Goal: Task Accomplishment & Management: Use online tool/utility

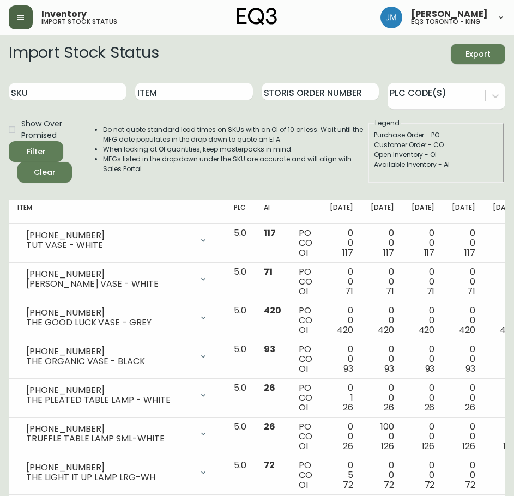
click at [21, 22] on button "button" at bounding box center [21, 17] width 24 height 24
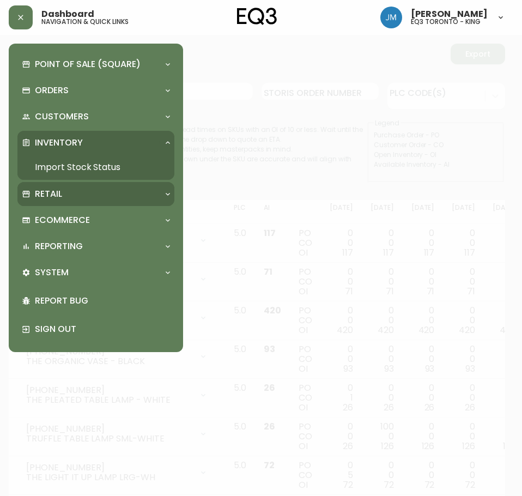
click at [59, 197] on p "Retail" at bounding box center [48, 194] width 27 height 12
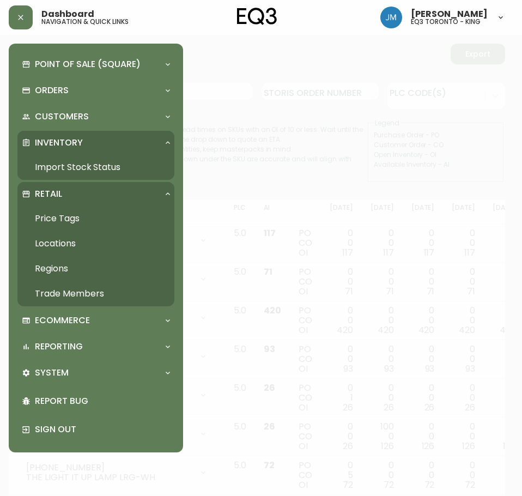
drag, startPoint x: 56, startPoint y: 218, endPoint x: 519, endPoint y: 112, distance: 474.4
click at [57, 218] on link "Price Tags" at bounding box center [95, 218] width 157 height 25
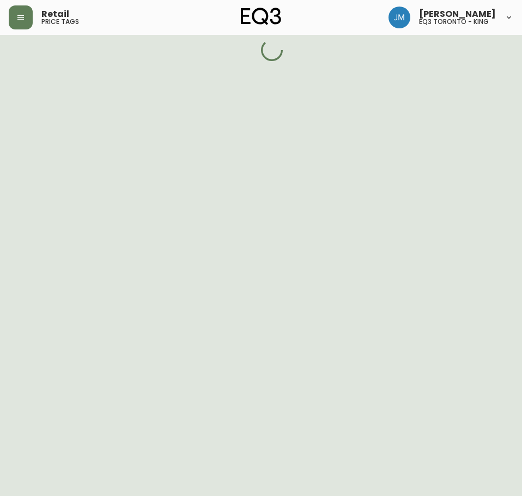
click at [514, 44] on html "Retail price tags [PERSON_NAME] eq3 toronto - king" at bounding box center [261, 22] width 522 height 44
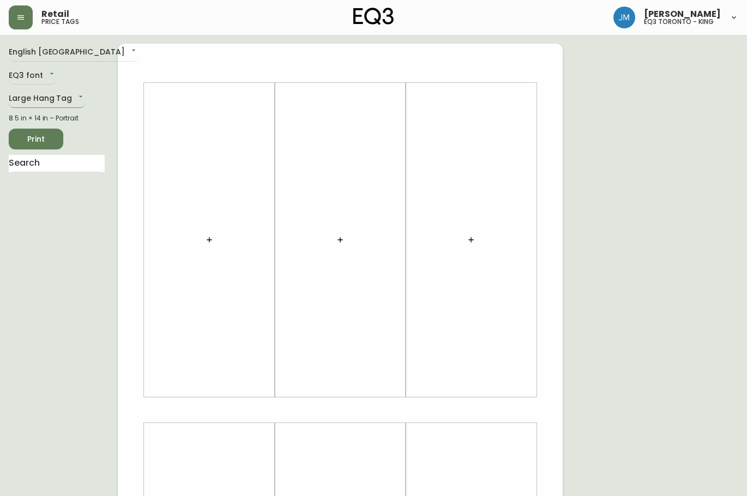
click at [73, 106] on body "Retail price tags [PERSON_NAME] eq3 [GEOGRAPHIC_DATA] - king English Canada en_…" at bounding box center [373, 388] width 747 height 777
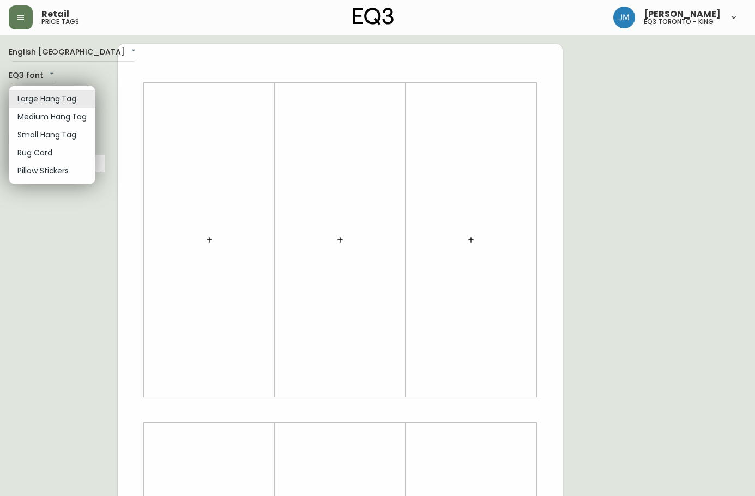
click at [67, 134] on li "Small Hang Tag" at bounding box center [52, 135] width 87 height 18
type input "small"
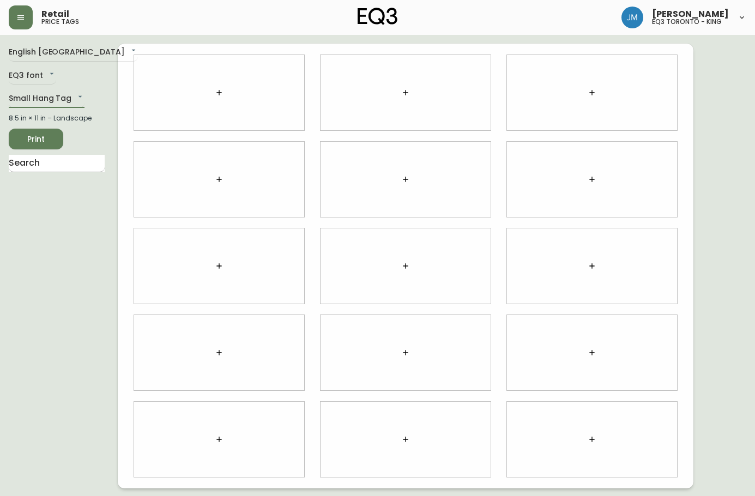
click at [64, 163] on input "text" at bounding box center [57, 163] width 96 height 17
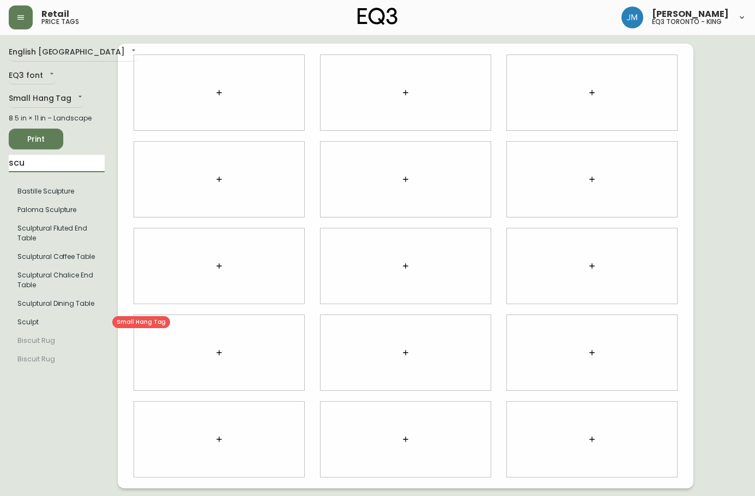
type input "scu"
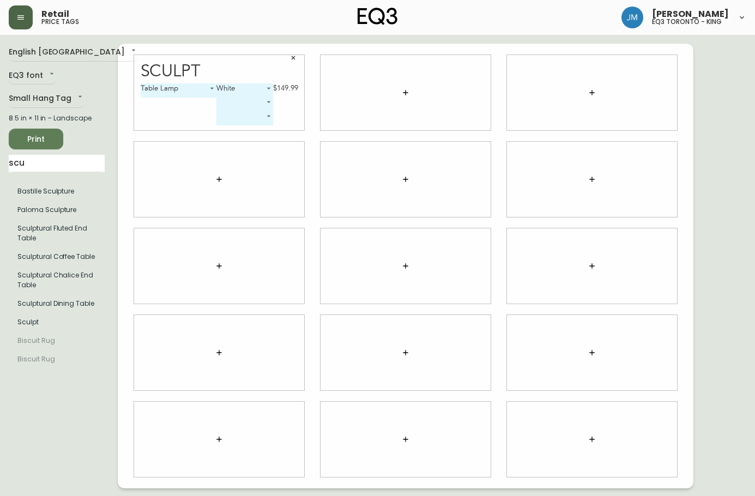
click at [26, 18] on button "button" at bounding box center [21, 17] width 24 height 24
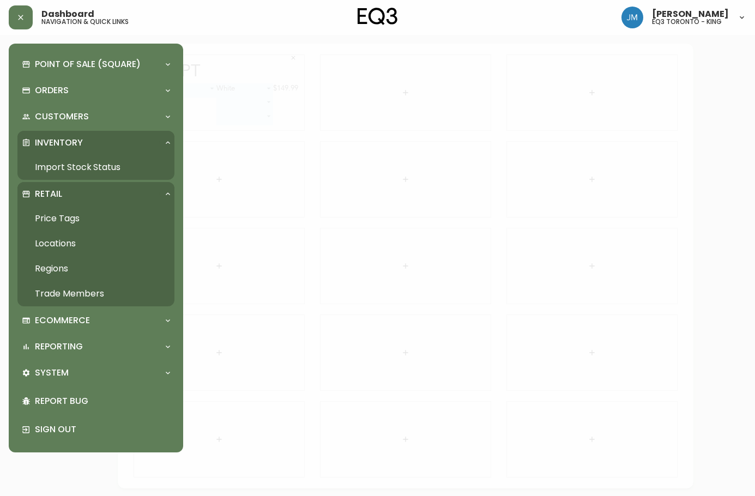
click at [69, 221] on link "Price Tags" at bounding box center [95, 218] width 157 height 25
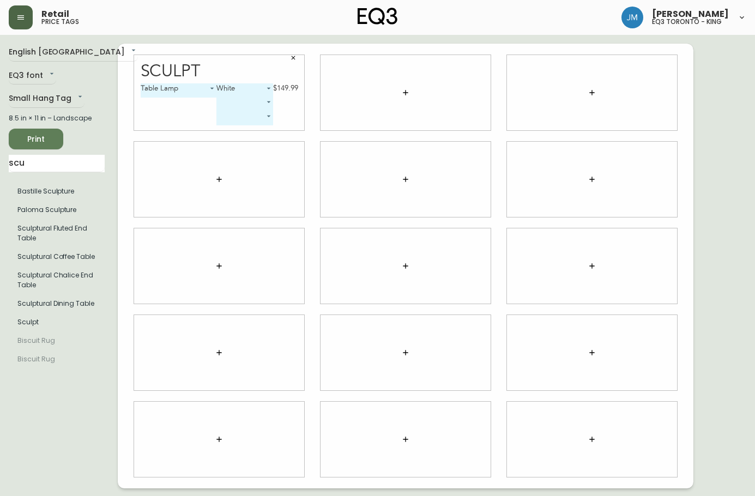
click at [29, 17] on button "button" at bounding box center [21, 17] width 24 height 24
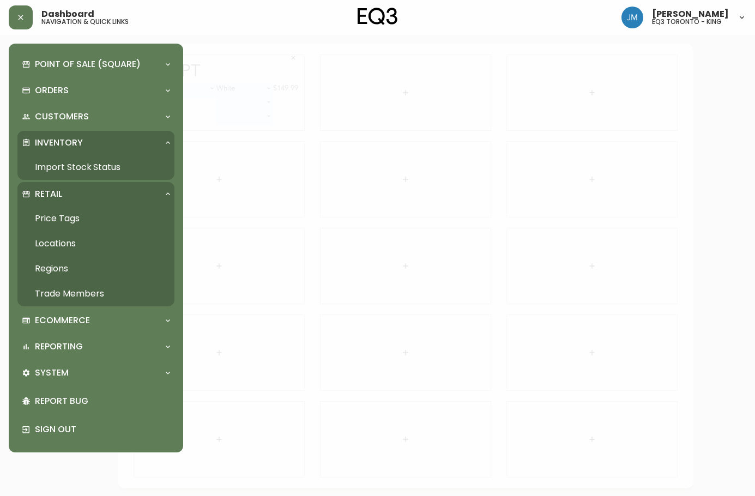
click at [76, 160] on link "Import Stock Status" at bounding box center [95, 167] width 157 height 25
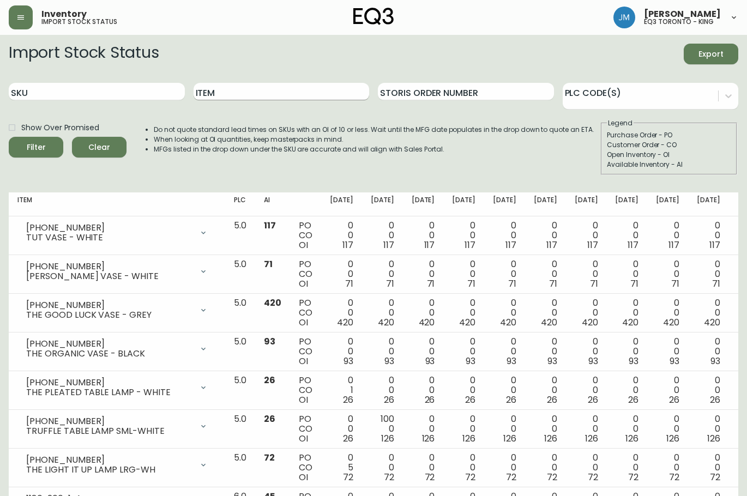
click at [242, 97] on input "Item" at bounding box center [282, 91] width 176 height 17
type input "sculpt"
click at [9, 137] on button "Filter" at bounding box center [36, 147] width 55 height 21
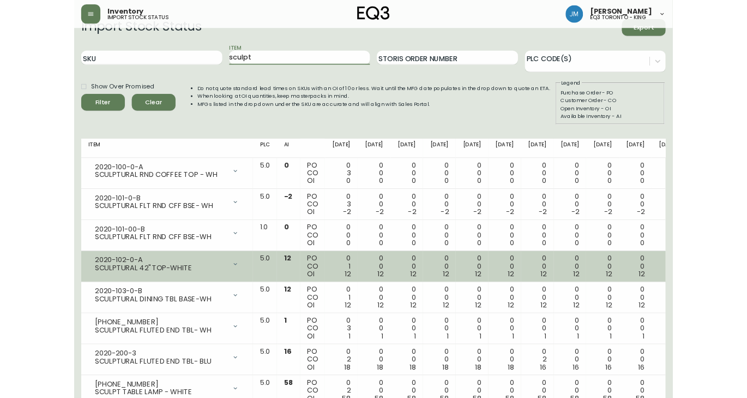
scroll to position [54, 0]
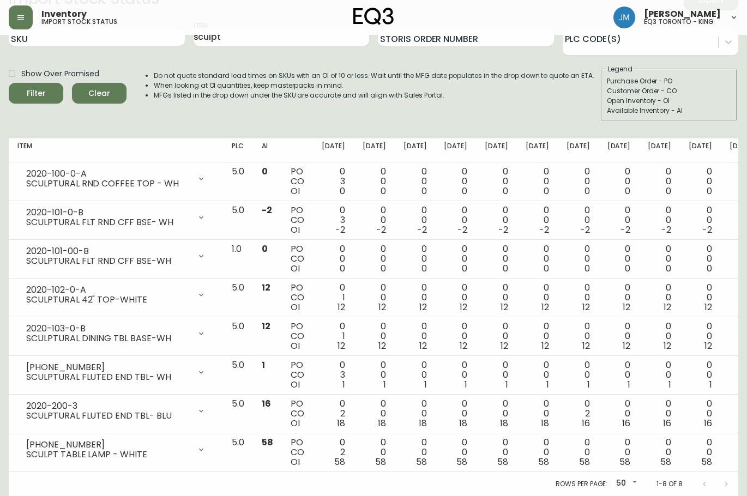
click at [202, 122] on div "Import Stock Status Export SKU Item sculpt Storis Order Number PLC Code(s) Show…" at bounding box center [374, 60] width 730 height 140
click at [22, 18] on icon "button" at bounding box center [20, 17] width 9 height 9
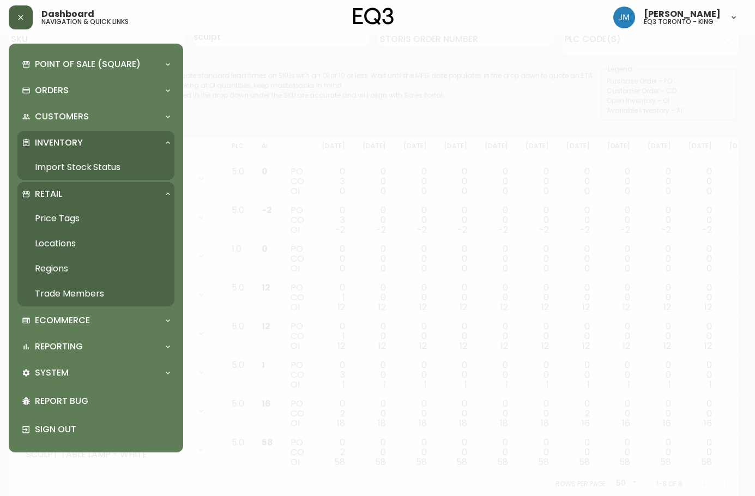
click at [59, 221] on link "Price Tags" at bounding box center [95, 218] width 157 height 25
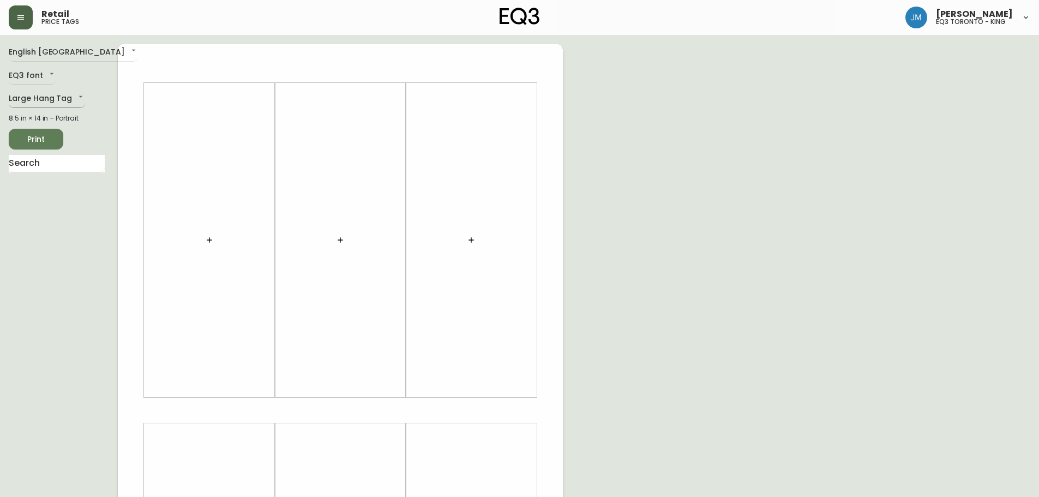
click at [67, 105] on body "Retail price tags [PERSON_NAME] eq3 [GEOGRAPHIC_DATA] - king English Canada en_…" at bounding box center [519, 388] width 1039 height 777
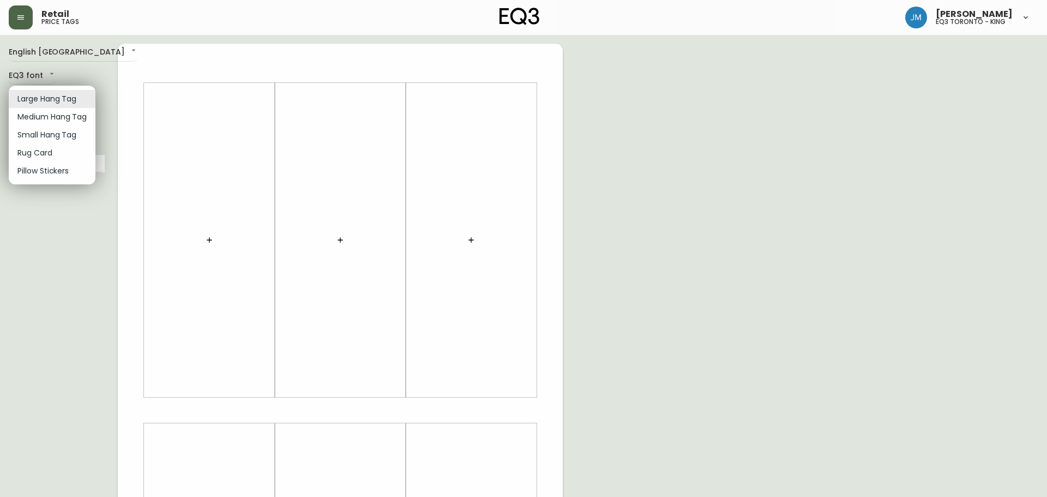
click at [56, 136] on li "Small Hang Tag" at bounding box center [52, 135] width 87 height 18
type input "small"
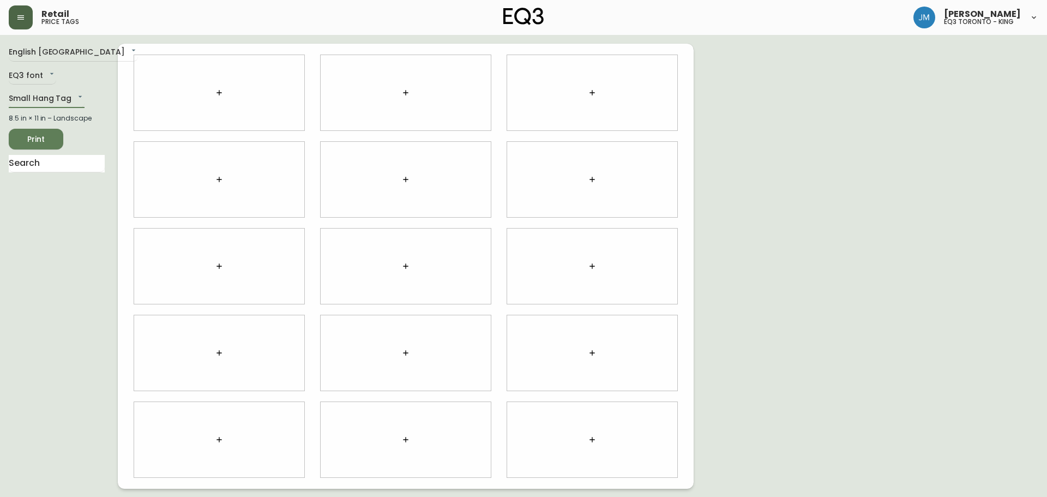
click at [220, 93] on icon "button" at bounding box center [219, 92] width 9 height 9
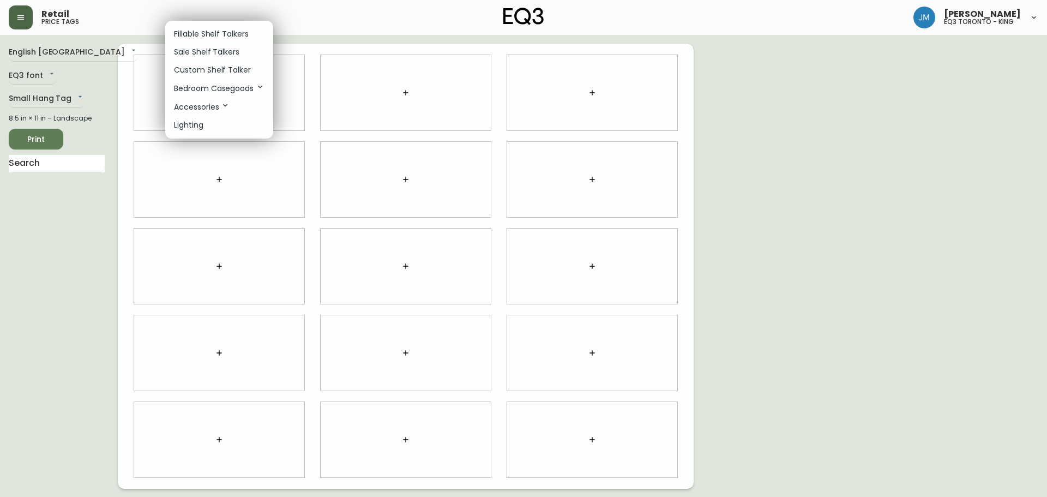
click at [217, 47] on p "Sale Shelf Talkers" at bounding box center [206, 51] width 65 height 11
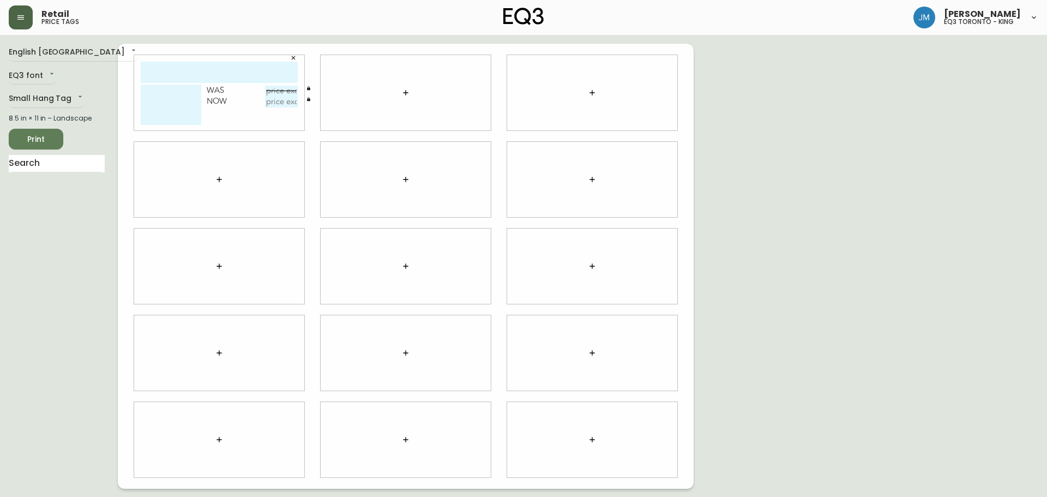
click at [406, 95] on icon "button" at bounding box center [405, 92] width 9 height 9
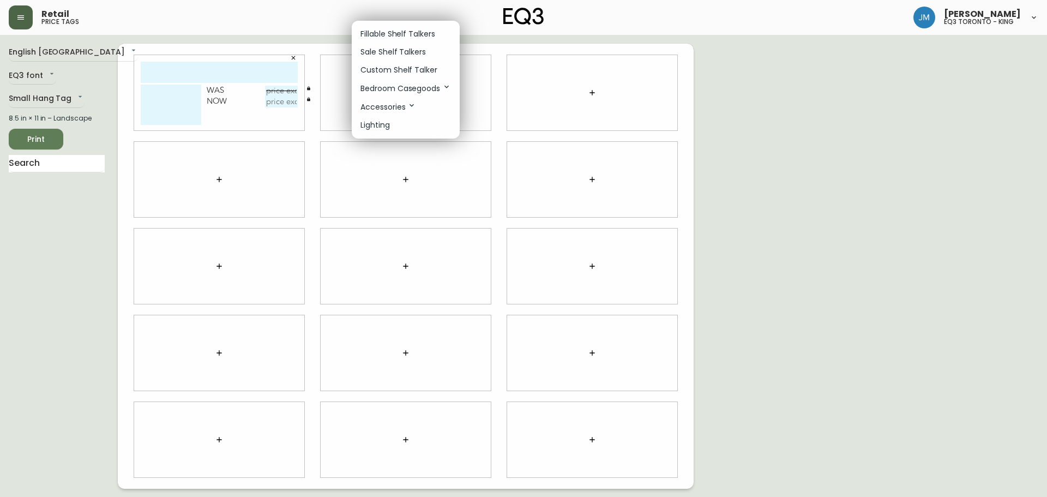
click at [395, 52] on p "Sale Shelf Talkers" at bounding box center [393, 51] width 65 height 11
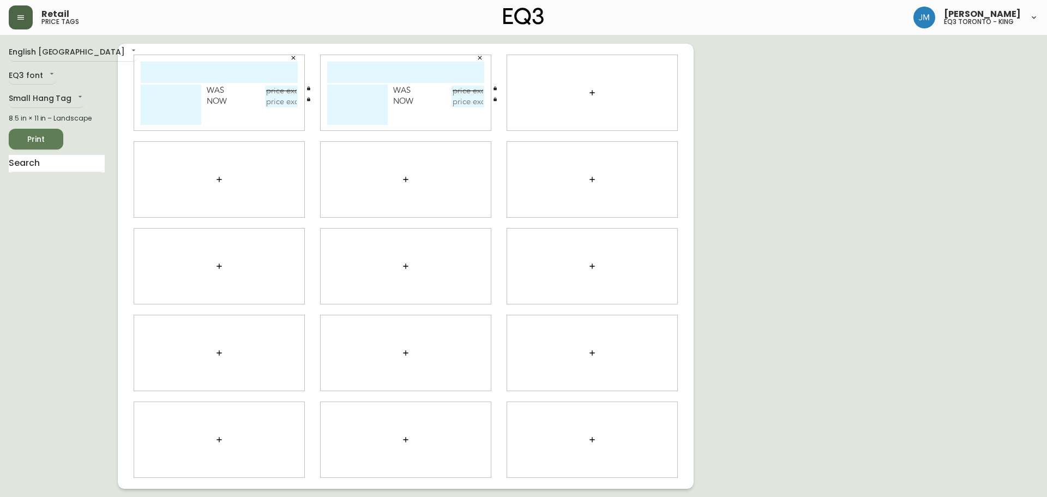
drag, startPoint x: 248, startPoint y: 68, endPoint x: 254, endPoint y: 51, distance: 18.5
click at [247, 68] on input "text" at bounding box center [219, 72] width 157 height 21
type input "HARDY"
click at [180, 93] on textarea at bounding box center [171, 105] width 61 height 40
type textarea "LG PLANTER"
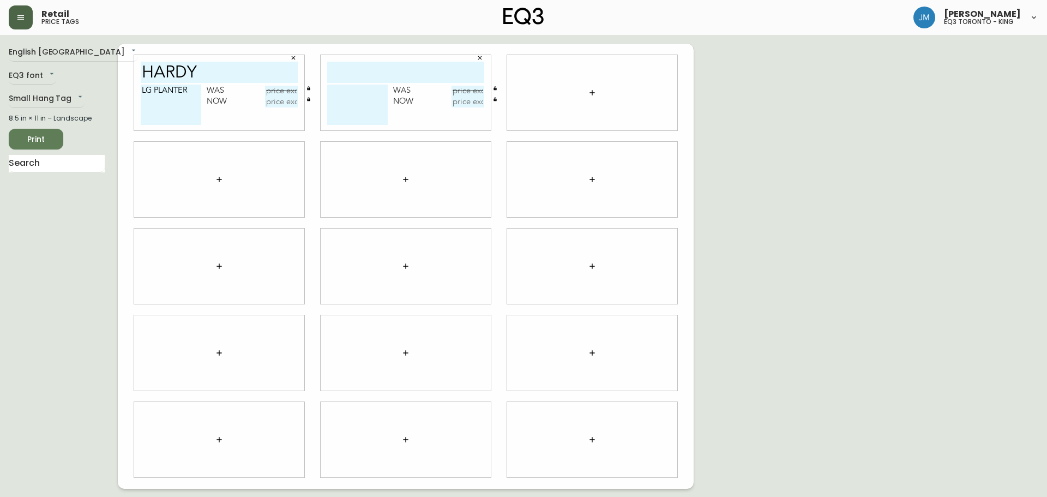
drag, startPoint x: 280, startPoint y: 92, endPoint x: 278, endPoint y: 57, distance: 35.0
click at [279, 92] on input "text" at bounding box center [281, 91] width 33 height 11
type input "$24.99"
click at [280, 101] on input "text" at bounding box center [281, 102] width 33 height 11
type input "$12.50"
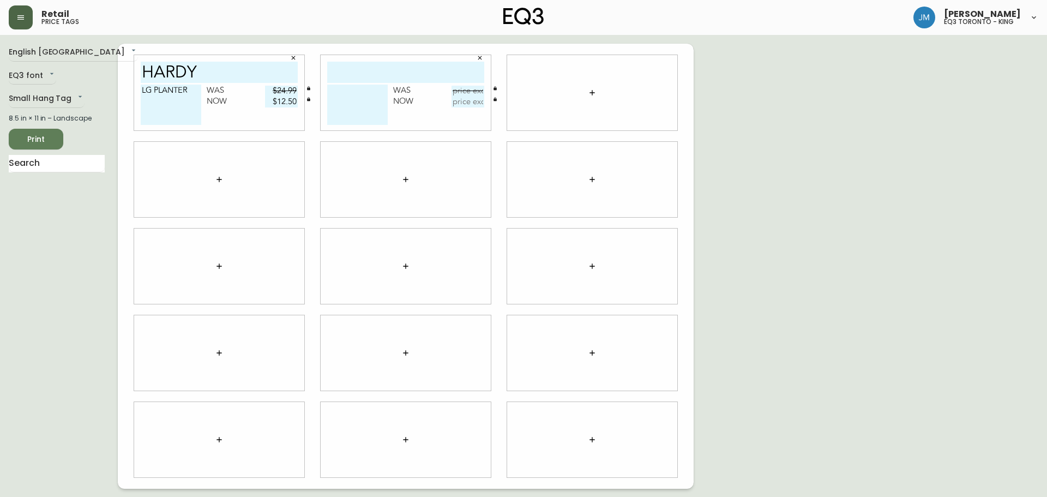
click at [194, 89] on textarea "LG PLANTER" at bounding box center [171, 105] width 61 height 40
type textarea "LG PLANTER - TAN"
click at [232, 71] on input "HARDY" at bounding box center [219, 72] width 157 height 21
type input "HARDY PLANTER"
click at [194, 88] on textarea "LG PLANTER - TAN" at bounding box center [171, 105] width 61 height 40
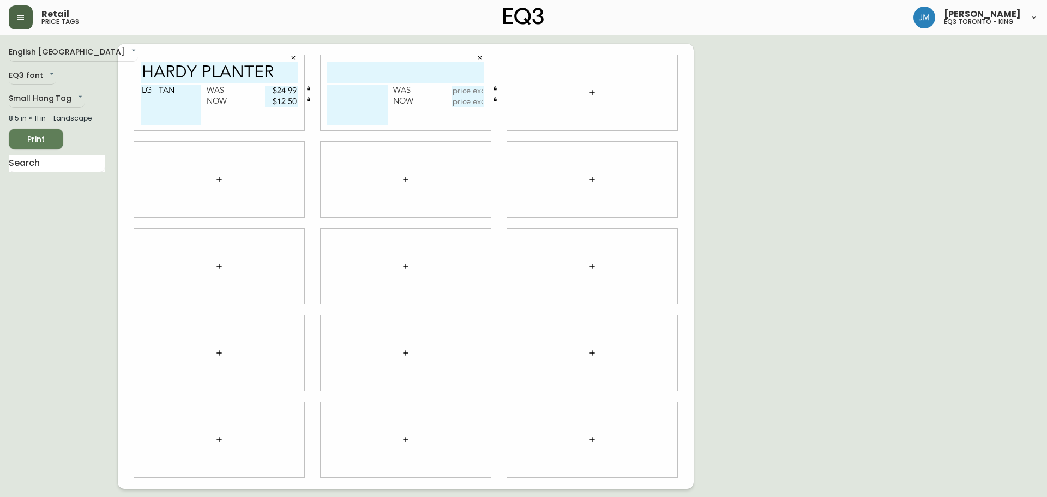
type textarea "LG - TAN"
click at [373, 67] on input "text" at bounding box center [405, 72] width 157 height 21
type input "HARDY PLANTER"
click at [351, 99] on textarea at bounding box center [357, 105] width 61 height 40
click at [368, 89] on textarea "HANGING SML SILVER & TAN" at bounding box center [357, 105] width 61 height 40
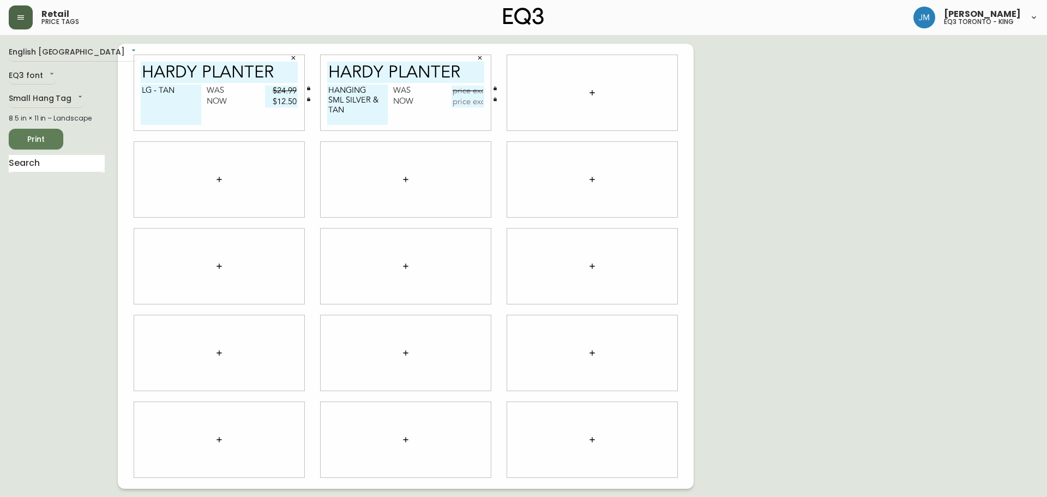
type textarea "HANGING SML SILVER & TAN"
click at [468, 88] on input "text" at bounding box center [468, 91] width 33 height 11
type input "$17.99"
click at [473, 103] on input "text" at bounding box center [468, 102] width 33 height 11
type input "$9.00"
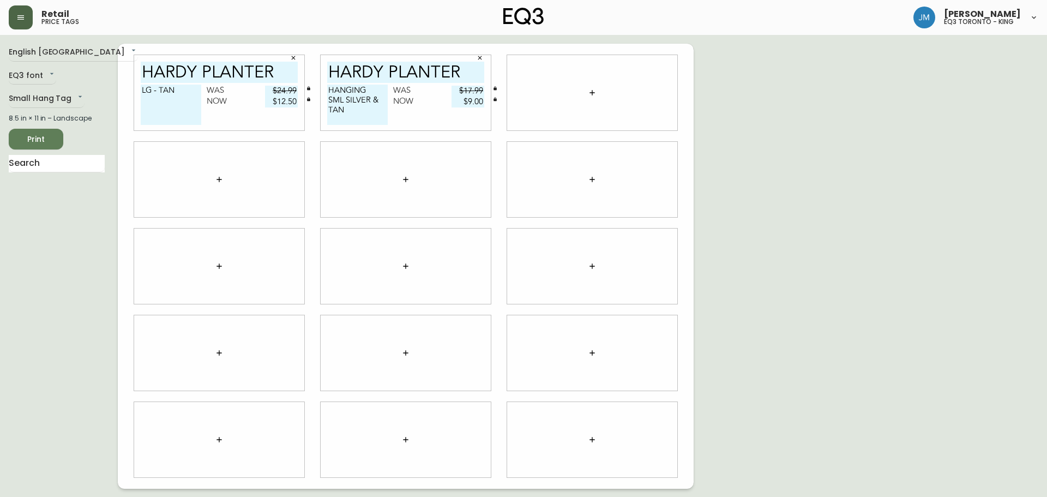
click at [514, 91] on icon "button" at bounding box center [592, 92] width 9 height 9
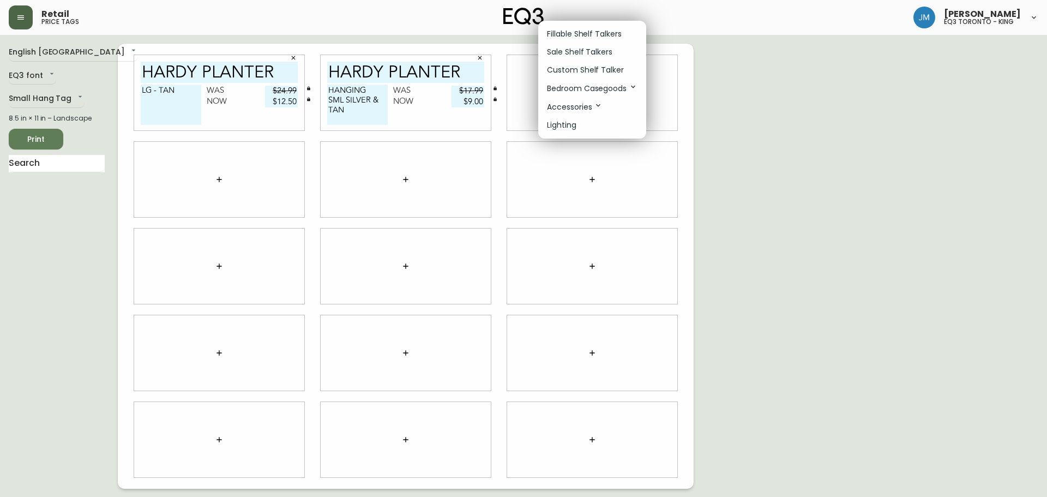
click at [514, 49] on p "Sale Shelf Talkers" at bounding box center [579, 51] width 65 height 11
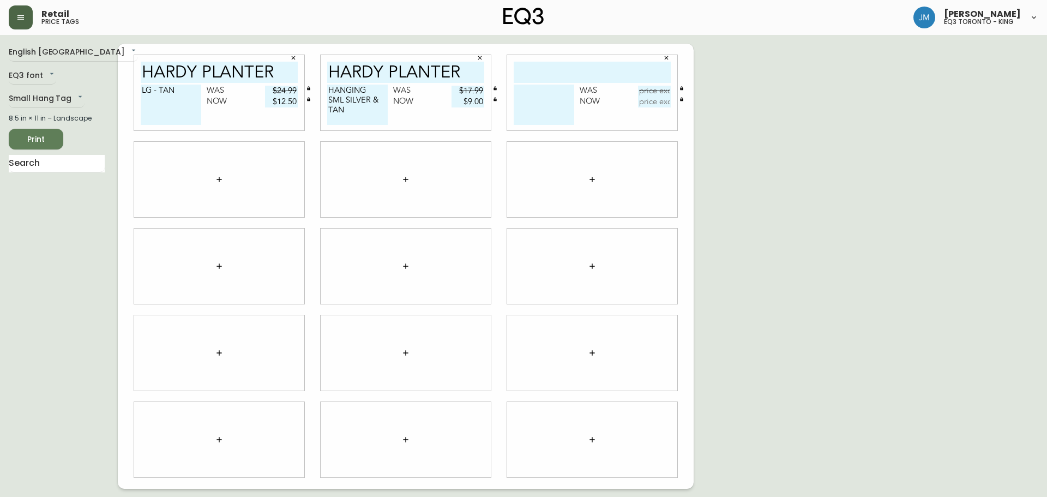
click at [514, 76] on input "text" at bounding box center [592, 72] width 157 height 21
type input "HARDY PLANTER"
click at [514, 94] on textarea at bounding box center [544, 105] width 61 height 40
type textarea "HANGING LG SILVER & TAN"
drag, startPoint x: 239, startPoint y: 177, endPoint x: 247, endPoint y: 172, distance: 9.5
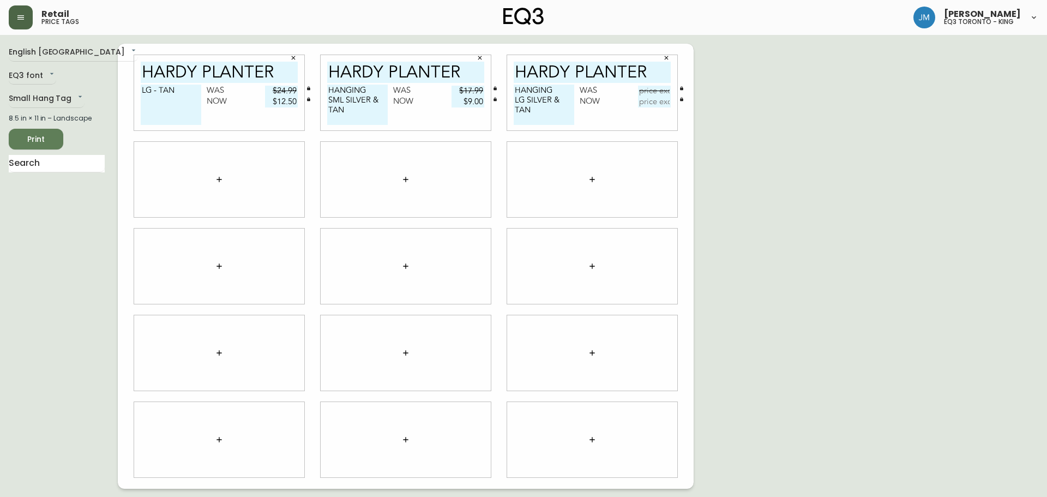
click at [240, 177] on div at bounding box center [219, 179] width 170 height 75
click at [514, 100] on input "text" at bounding box center [654, 102] width 33 height 11
type input "$10.00"
click at [514, 92] on input "text" at bounding box center [654, 91] width 33 height 11
type input "$19.99"
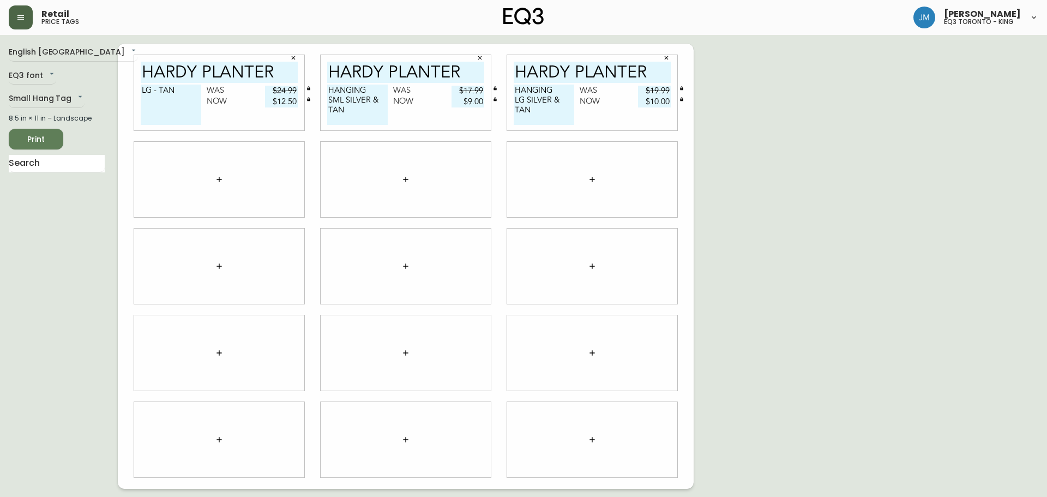
click at [229, 180] on button "button" at bounding box center [219, 180] width 22 height 22
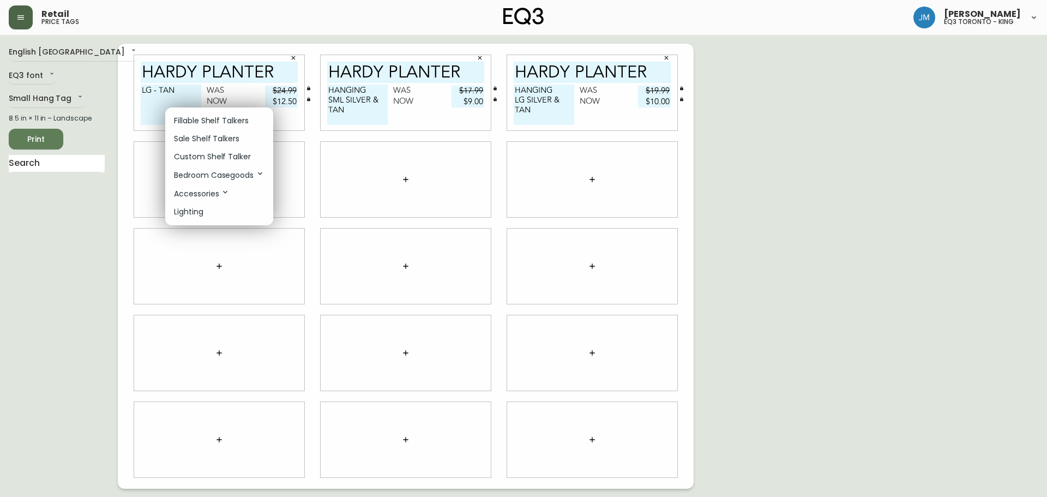
click at [405, 189] on div at bounding box center [523, 248] width 1047 height 497
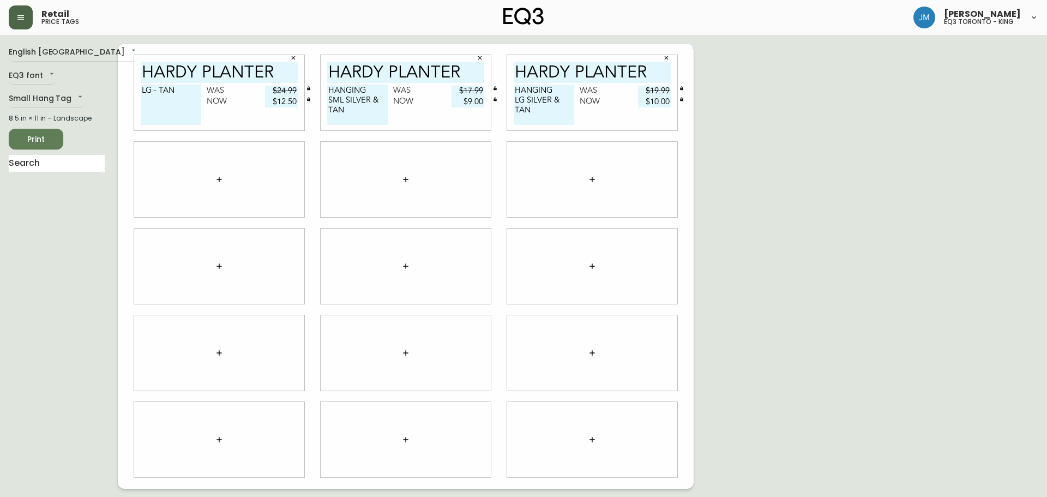
click at [52, 136] on span "Print" at bounding box center [35, 140] width 37 height 14
click at [352, 115] on textarea "HANGING SML SILVER & TAN" at bounding box center [357, 105] width 61 height 40
type textarea "HANGING SML SILVER"
click at [229, 181] on button "button" at bounding box center [219, 180] width 22 height 22
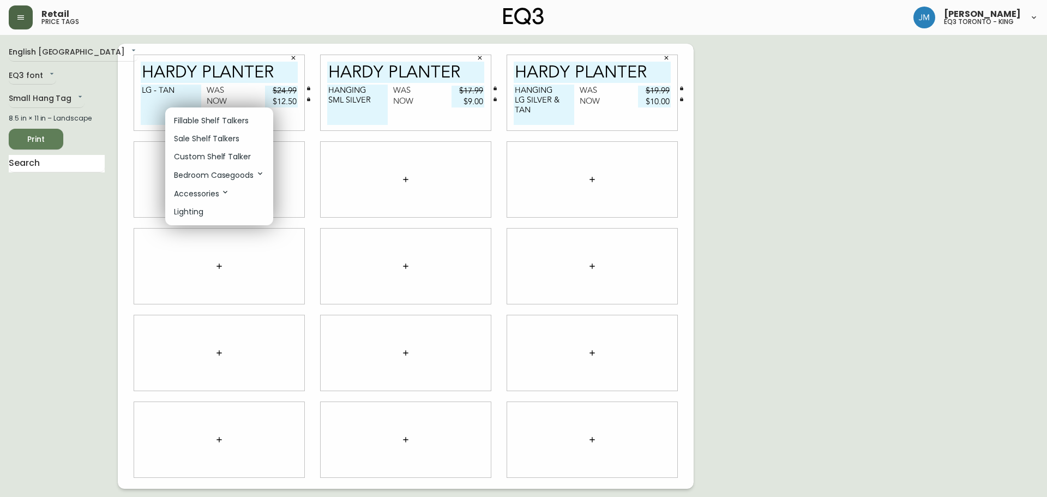
click at [217, 139] on p "Sale Shelf Talkers" at bounding box center [206, 138] width 65 height 11
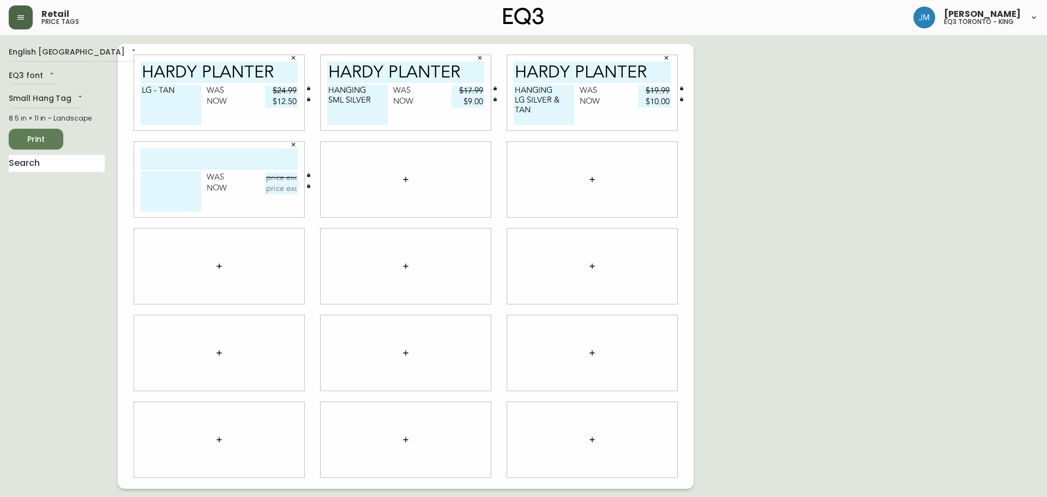
click at [213, 164] on input "text" at bounding box center [219, 158] width 157 height 21
type input "HARDY PLANTER"
click at [164, 186] on textarea at bounding box center [171, 191] width 61 height 40
type textarea "HANGING SML TAN"
click at [273, 176] on input "text" at bounding box center [281, 177] width 33 height 11
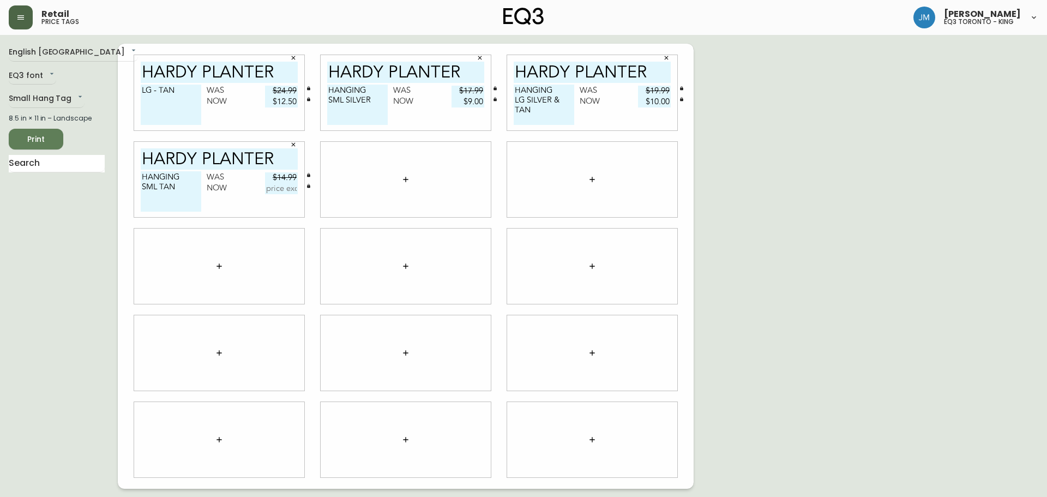
type input "$14.99"
drag, startPoint x: 277, startPoint y: 191, endPoint x: 283, endPoint y: 175, distance: 18.1
click at [281, 179] on div "Was $14.99 Now" at bounding box center [252, 183] width 91 height 22
type input "$7.49"
click at [242, 267] on div at bounding box center [219, 266] width 170 height 75
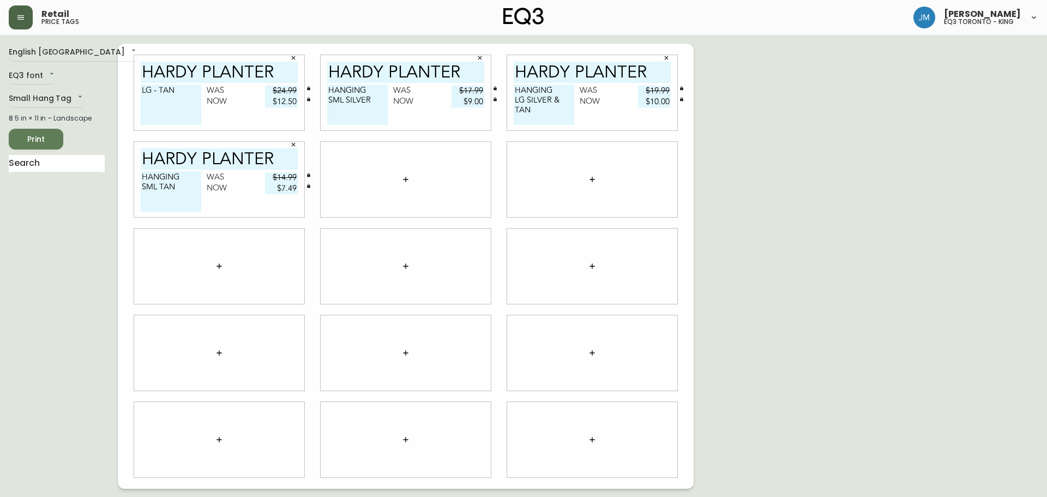
click at [264, 269] on div at bounding box center [219, 266] width 170 height 75
click at [514, 109] on textarea "HANGING LG SILVER & TAN" at bounding box center [544, 105] width 61 height 40
type textarea "HANGING LG SILVER"
click at [294, 58] on icon "button" at bounding box center [293, 58] width 7 height 7
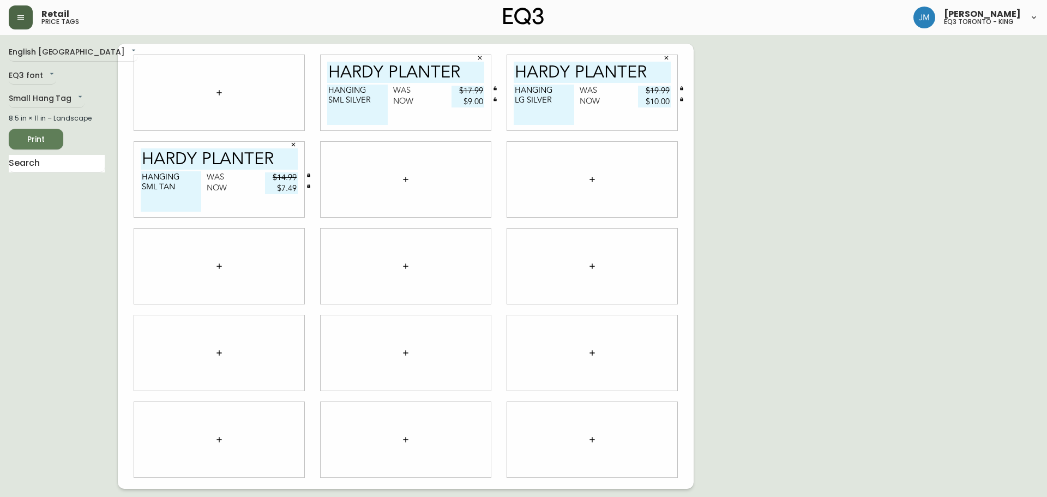
click at [50, 141] on span "Print" at bounding box center [35, 140] width 37 height 14
click at [514, 172] on div "English Canada en_CA EQ3 font EQ3 Small Hang Tag small 8.5 in × 11 in – Landsca…" at bounding box center [524, 266] width 1030 height 445
click at [16, 11] on button "button" at bounding box center [21, 17] width 24 height 24
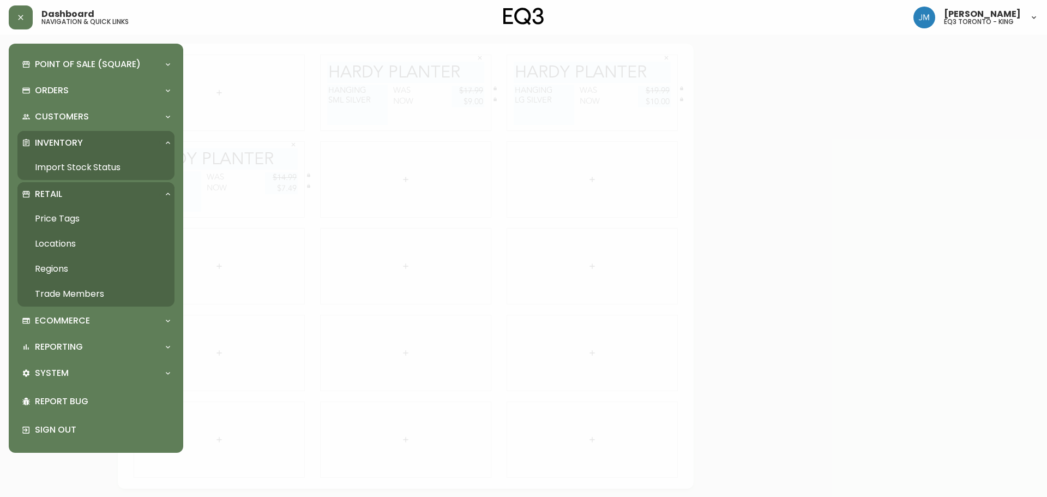
click at [76, 167] on link "Import Stock Status" at bounding box center [95, 167] width 157 height 25
